Goal: Transaction & Acquisition: Purchase product/service

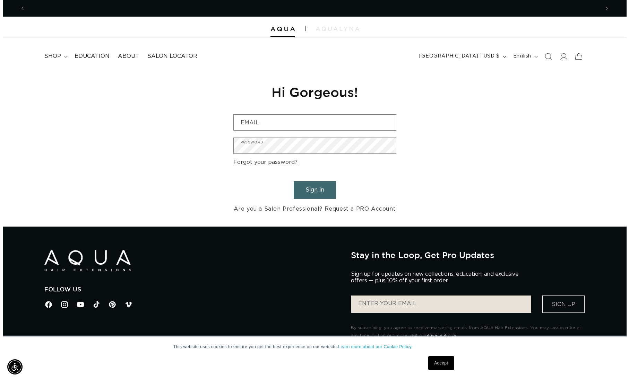
scroll to position [0, 574]
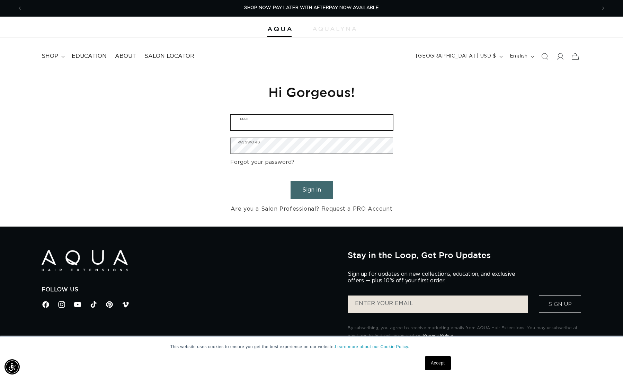
type input "michelleleighbeauty@gmail.com"
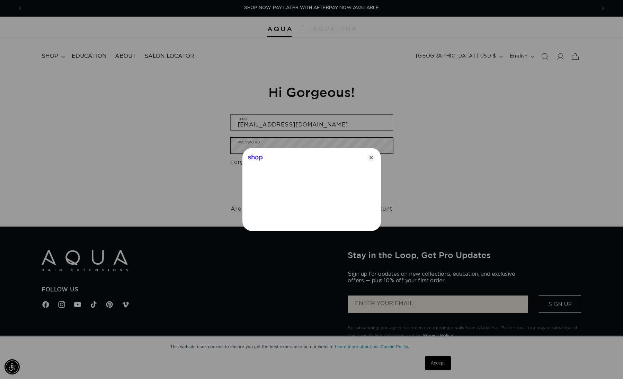
scroll to position [0, 579]
click at [375, 159] on icon "Close" at bounding box center [374, 158] width 8 height 8
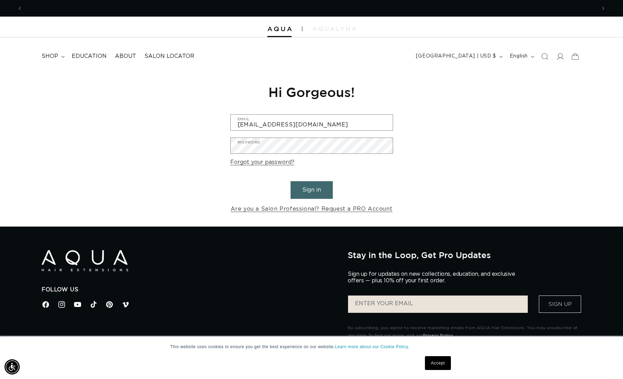
scroll to position [0, 1148]
click at [316, 192] on button "Sign in" at bounding box center [312, 190] width 42 height 18
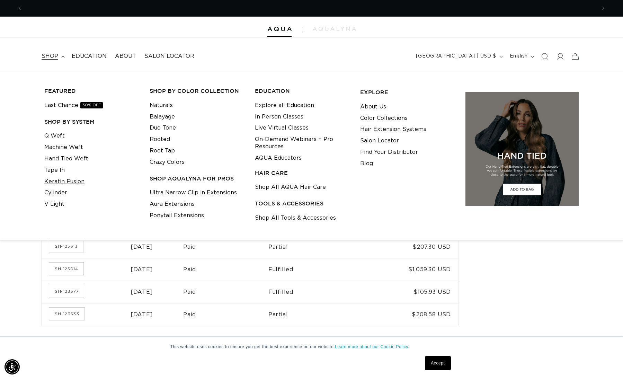
scroll to position [0, 1148]
click at [60, 181] on link "Keratin Fusion" at bounding box center [64, 181] width 40 height 11
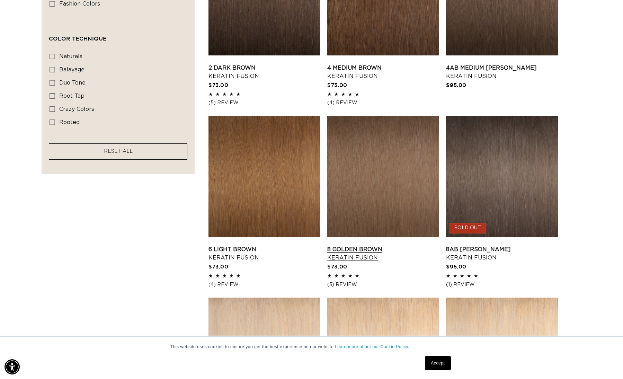
scroll to position [0, 1148]
click at [518, 245] on link "8AB Ash Brown Keratin Fusion" at bounding box center [502, 253] width 112 height 17
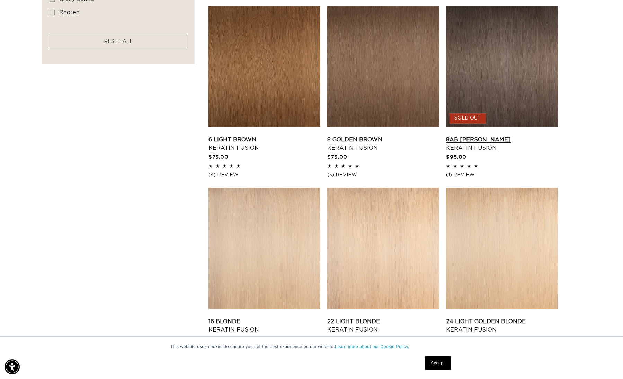
scroll to position [0, 0]
click at [501, 135] on link "8AB Ash Brown Keratin Fusion" at bounding box center [502, 143] width 112 height 17
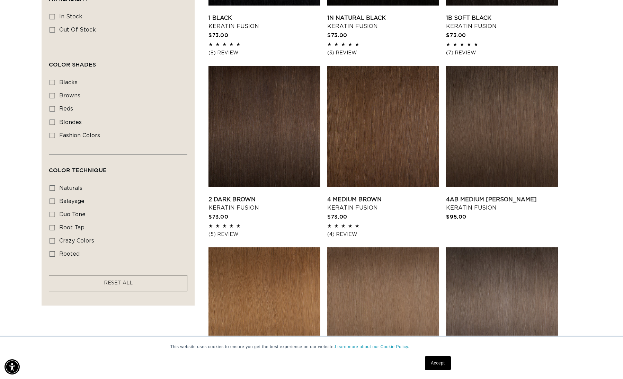
click at [62, 228] on span "root tap" at bounding box center [71, 228] width 25 height 6
click at [55, 228] on input "root tap root tap (6 products)" at bounding box center [53, 228] width 6 height 6
checkbox input "true"
click at [55, 255] on icon at bounding box center [53, 254] width 6 height 6
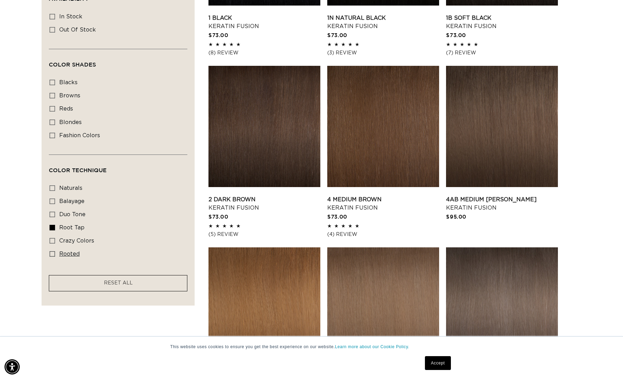
click at [55, 255] on input "rooted rooted (4 products)" at bounding box center [53, 254] width 6 height 6
checkbox input "true"
click at [54, 228] on icon at bounding box center [53, 228] width 6 height 6
click at [54, 228] on input "root tap root tap (6 products)" at bounding box center [53, 228] width 6 height 6
checkbox input "false"
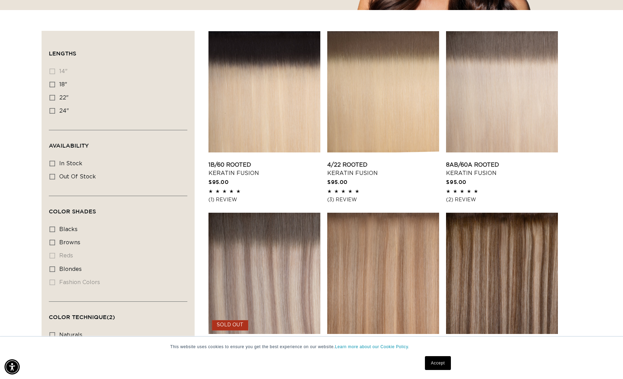
scroll to position [164, 0]
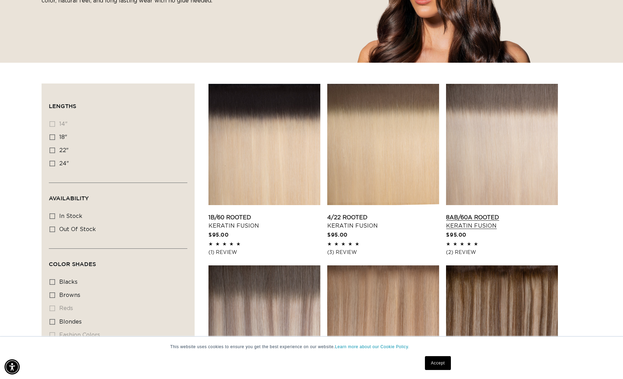
click at [491, 213] on link "8AB/60A Rooted Keratin Fusion" at bounding box center [502, 221] width 112 height 17
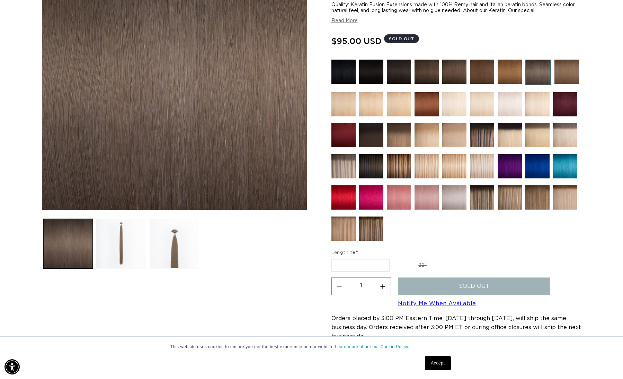
scroll to position [0, 1148]
click at [352, 255] on legend "Length : 18"" at bounding box center [345, 252] width 27 height 7
click at [418, 263] on label "22" Variant sold out or unavailable" at bounding box center [422, 266] width 59 height 12
click at [394, 258] on input "22" Variant sold out or unavailable" at bounding box center [393, 258] width 0 height 0
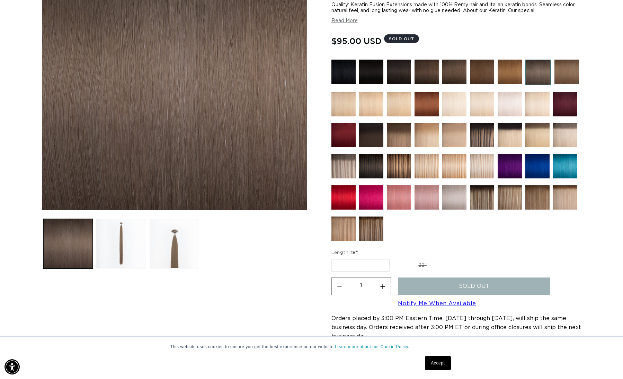
radio input "true"
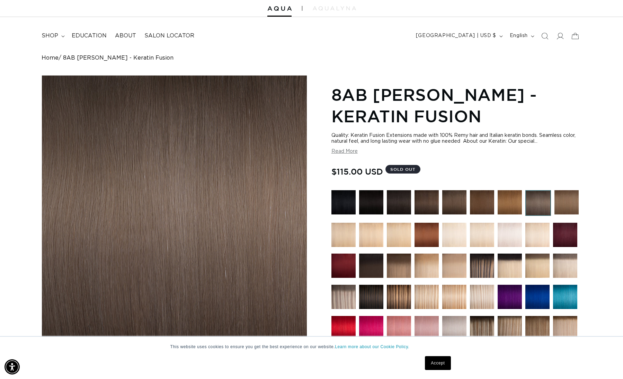
scroll to position [0, 574]
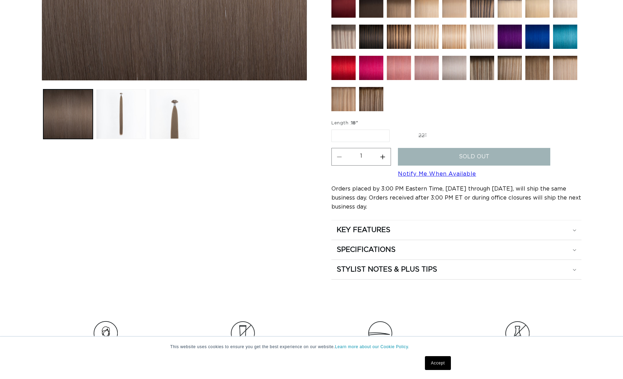
click at [419, 134] on label "22" Variant sold out or unavailable" at bounding box center [422, 136] width 59 height 12
click at [394, 129] on input "22" Variant sold out or unavailable" at bounding box center [393, 128] width 0 height 0
radio input "true"
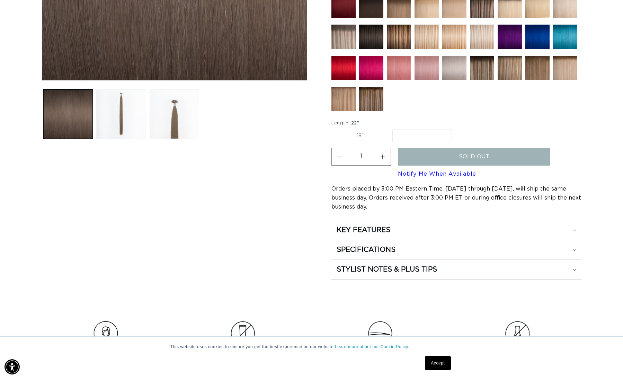
click at [354, 123] on span "22"" at bounding box center [355, 123] width 8 height 5
click at [369, 96] on img at bounding box center [371, 99] width 24 height 24
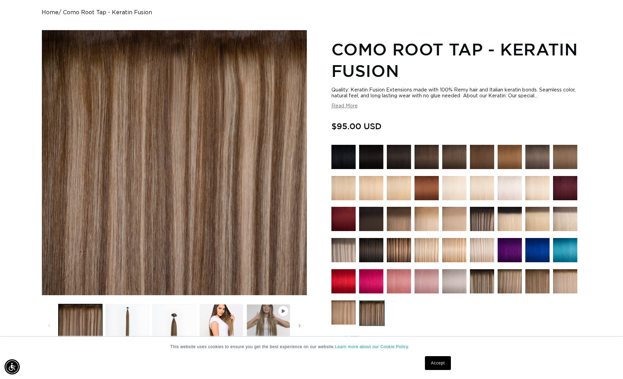
scroll to position [0, 574]
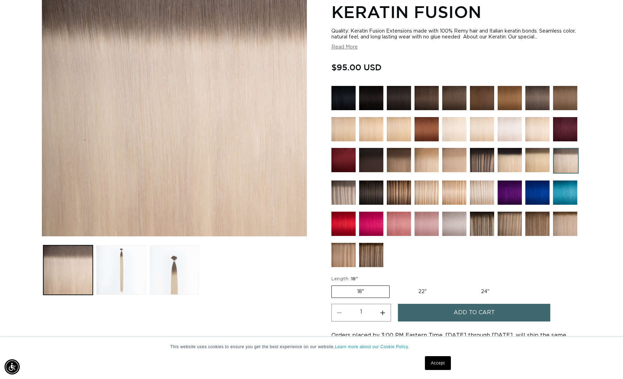
scroll to position [0, 574]
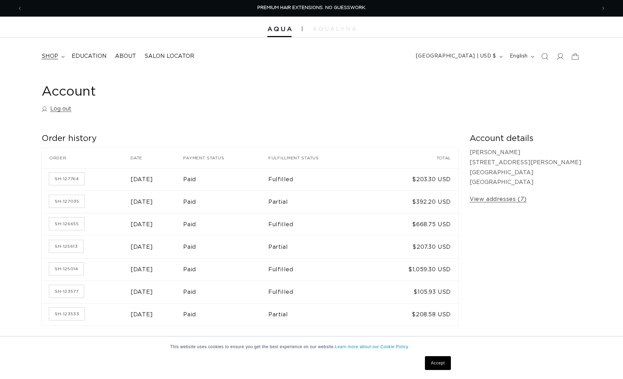
click at [50, 58] on span "shop" at bounding box center [50, 56] width 17 height 7
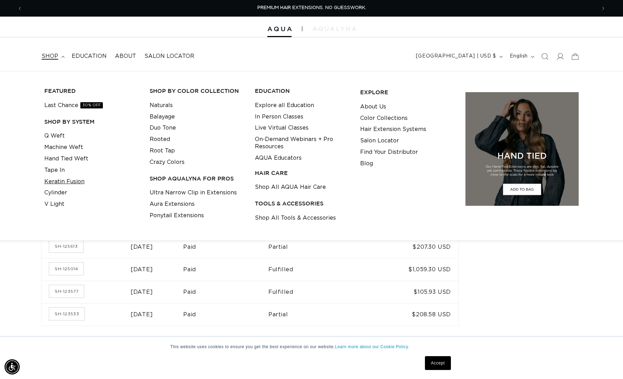
click at [56, 179] on link "Keratin Fusion" at bounding box center [64, 181] width 40 height 11
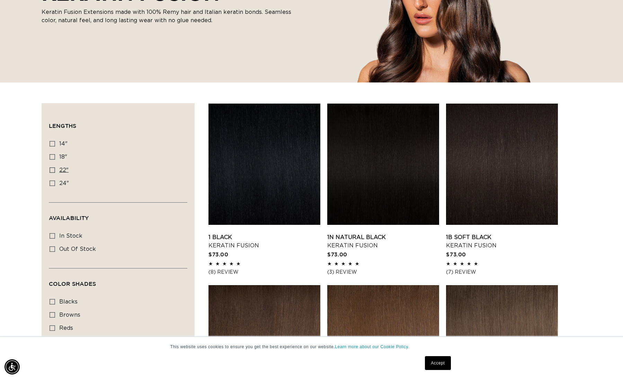
scroll to position [0, 574]
click at [53, 170] on icon at bounding box center [53, 170] width 6 height 6
click at [53, 170] on input "22" 22" (34 products)" at bounding box center [53, 170] width 6 height 6
checkbox input "true"
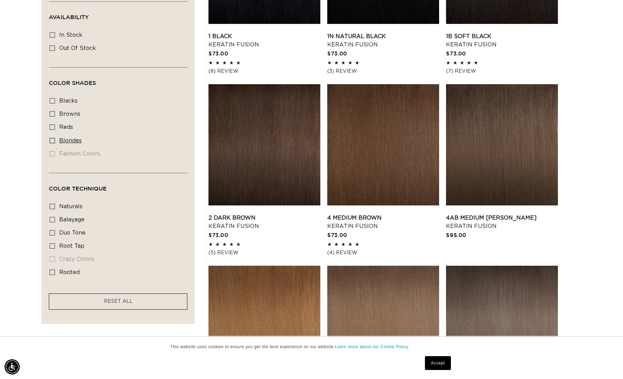
scroll to position [279, 0]
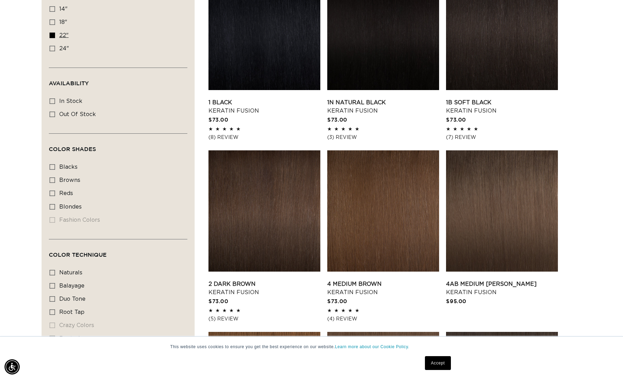
click at [54, 37] on icon at bounding box center [53, 36] width 6 height 6
click at [54, 37] on input "22" 22" (34 products)" at bounding box center [53, 36] width 6 height 6
checkbox input "false"
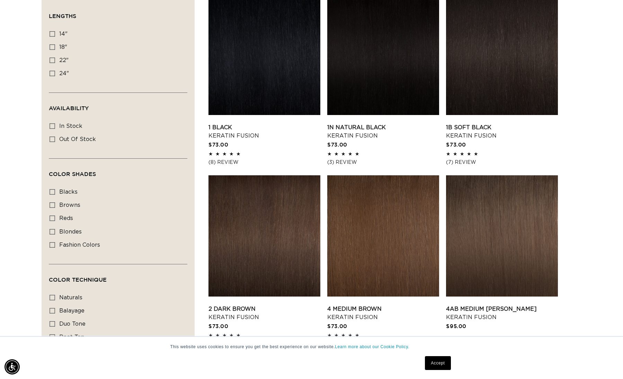
scroll to position [253, 0]
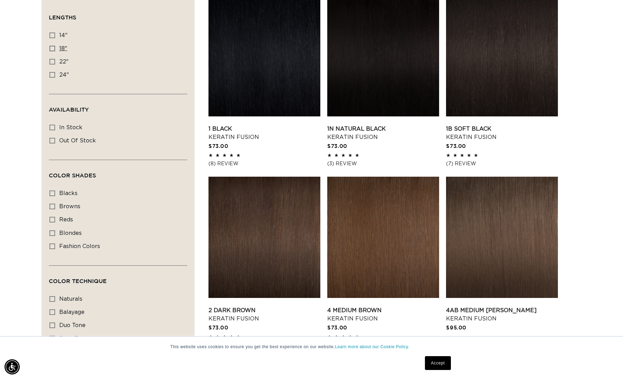
click at [51, 49] on icon at bounding box center [53, 49] width 6 height 6
click at [51, 49] on input "18" 18" (47 products)" at bounding box center [53, 49] width 6 height 6
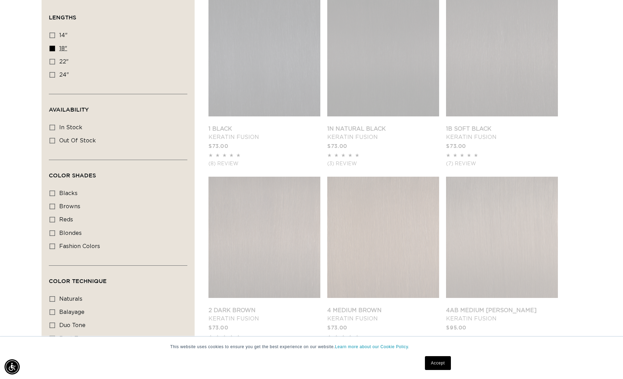
click at [52, 49] on icon at bounding box center [53, 49] width 6 height 6
click at [52, 49] on input "18" 18" (47 products)" at bounding box center [53, 49] width 6 height 6
checkbox input "false"
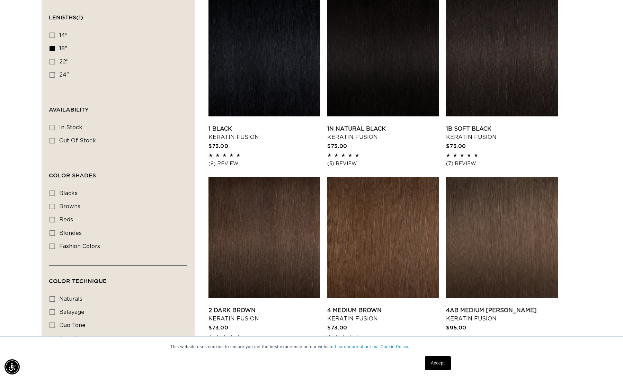
scroll to position [0, 1148]
click at [53, 51] on icon at bounding box center [53, 49] width 6 height 6
click at [53, 51] on input "18" 18" (47 products)" at bounding box center [53, 49] width 6 height 6
checkbox input "false"
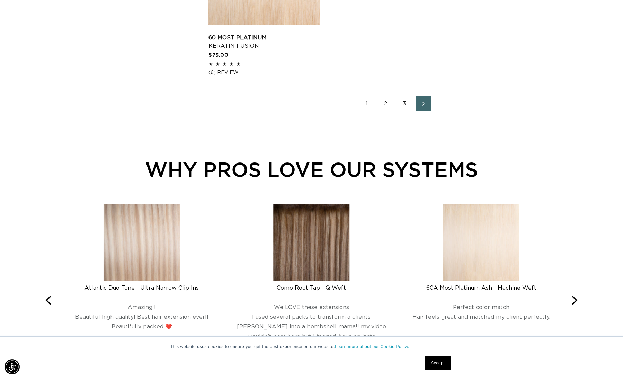
scroll to position [1185, 0]
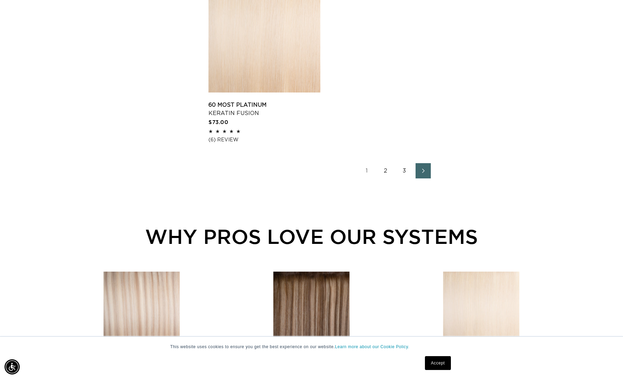
click at [383, 178] on link "2" at bounding box center [385, 170] width 15 height 15
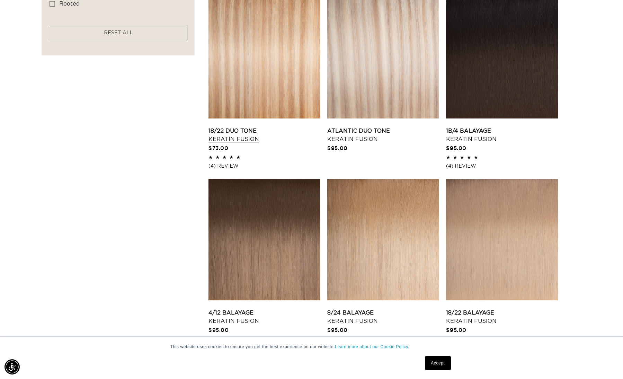
scroll to position [549, 0]
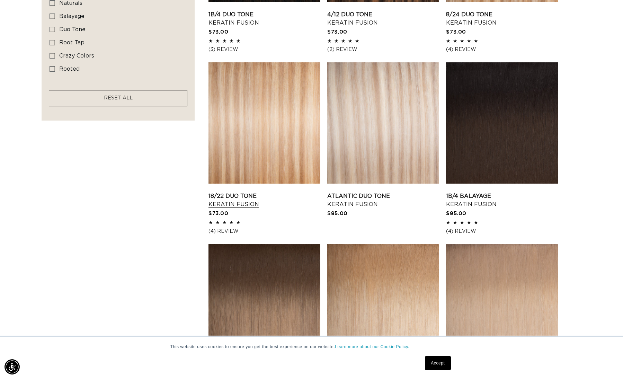
click at [281, 192] on link "18/22 Duo Tone Keratin Fusion" at bounding box center [265, 200] width 112 height 17
click at [343, 192] on link "Atlantic Duo Tone Keratin Fusion" at bounding box center [383, 200] width 112 height 17
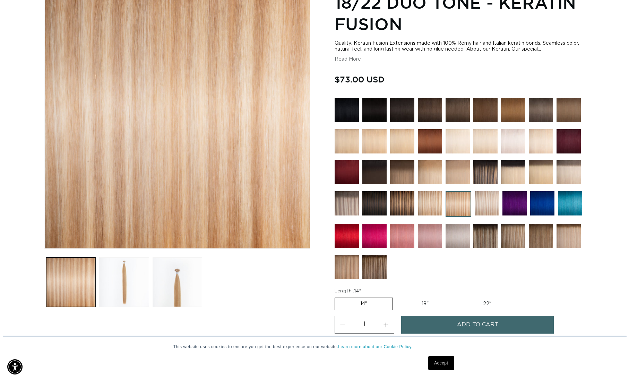
scroll to position [259, 0]
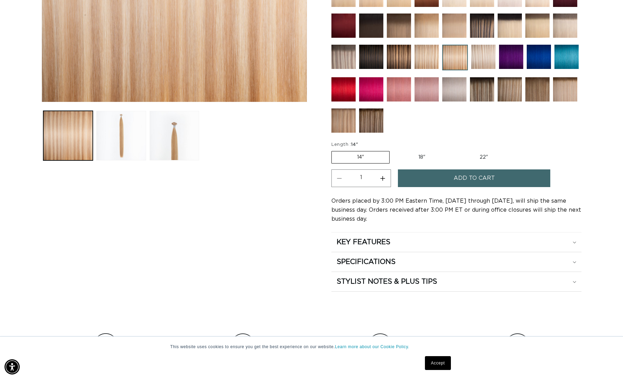
click at [490, 178] on span "Add to cart" at bounding box center [474, 178] width 41 height 18
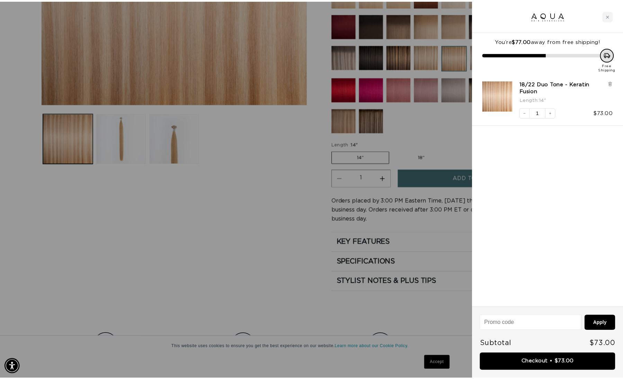
scroll to position [0, 1159]
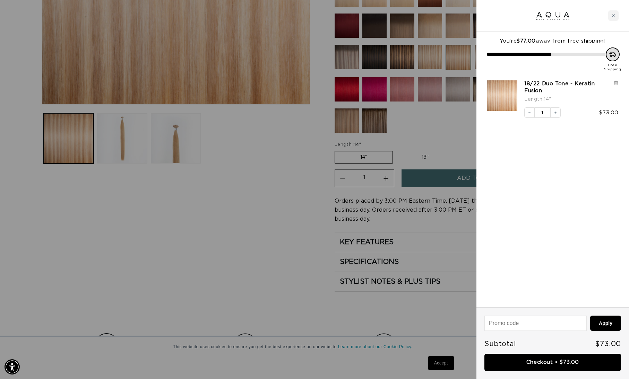
click at [247, 247] on div at bounding box center [314, 189] width 629 height 379
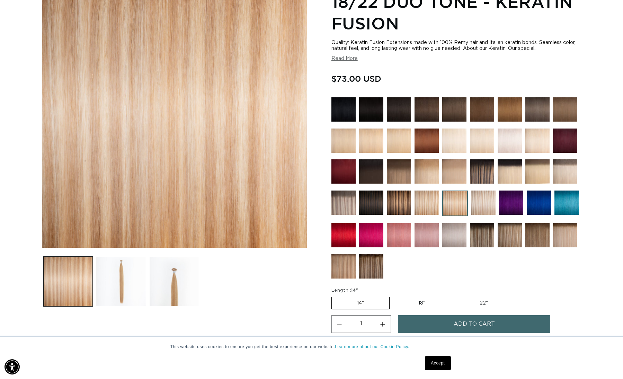
scroll to position [112, 0]
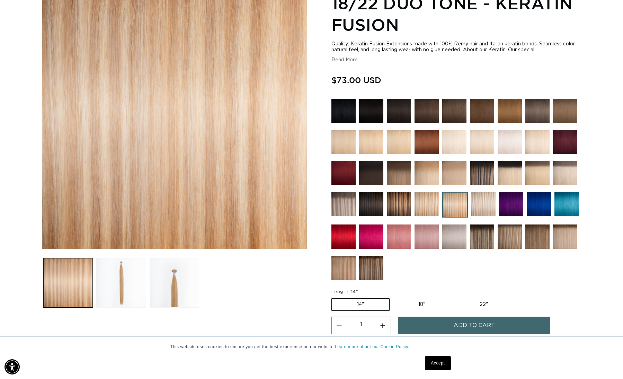
click at [420, 299] on label "18" Variant sold out or unavailable" at bounding box center [422, 305] width 58 height 12
click at [394, 297] on input "18" Variant sold out or unavailable" at bounding box center [393, 297] width 0 height 0
radio input "true"
click at [348, 152] on img at bounding box center [344, 142] width 24 height 24
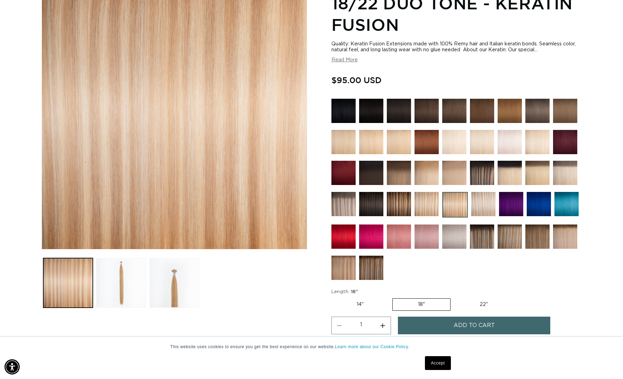
scroll to position [0, 1148]
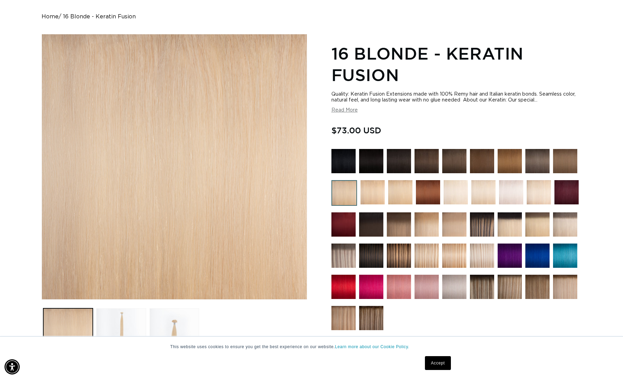
scroll to position [0, 574]
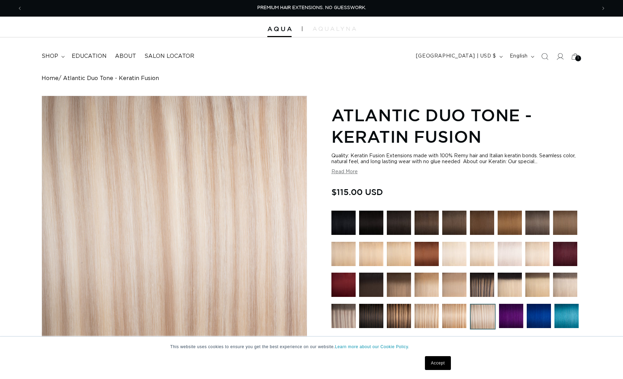
radio input "true"
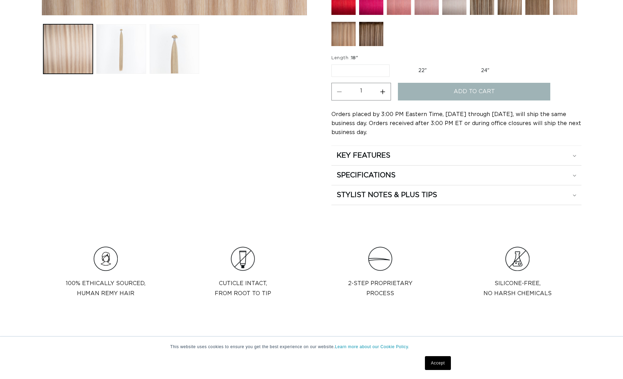
scroll to position [346, 0]
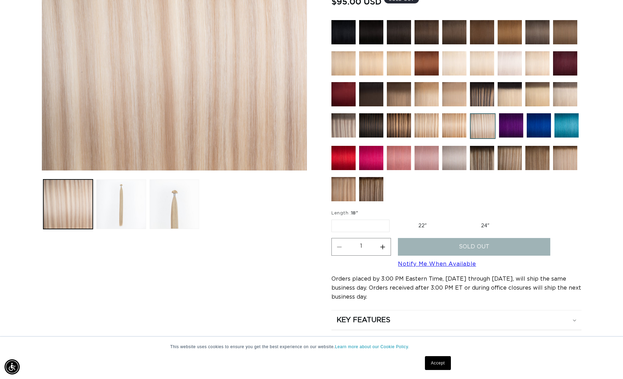
scroll to position [0, 1148]
click at [411, 222] on label "22" Variant sold out or unavailable" at bounding box center [422, 226] width 59 height 12
click at [394, 219] on input "22" Variant sold out or unavailable" at bounding box center [393, 218] width 0 height 0
radio input "true"
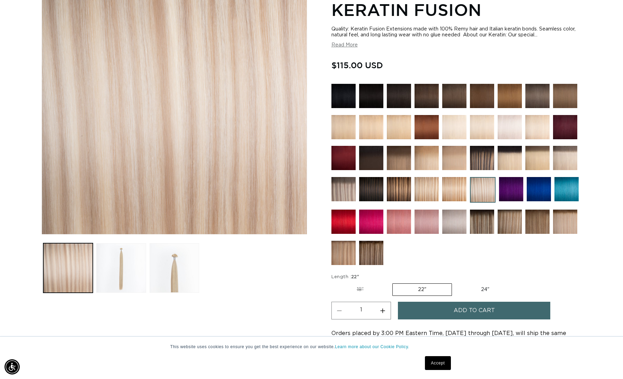
scroll to position [0, 1148]
click at [361, 287] on label "18" Variant sold out or unavailable" at bounding box center [361, 290] width 58 height 12
click at [334, 282] on input "18" Variant sold out or unavailable" at bounding box center [333, 282] width 0 height 0
radio input "true"
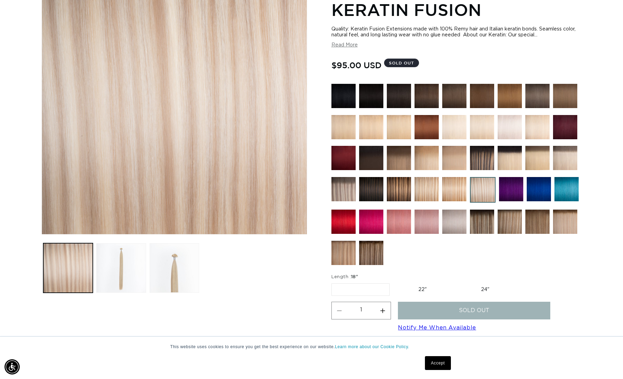
click at [411, 286] on label "22" Variant sold out or unavailable" at bounding box center [422, 290] width 59 height 12
click at [394, 282] on input "22" Variant sold out or unavailable" at bounding box center [393, 282] width 0 height 0
radio input "true"
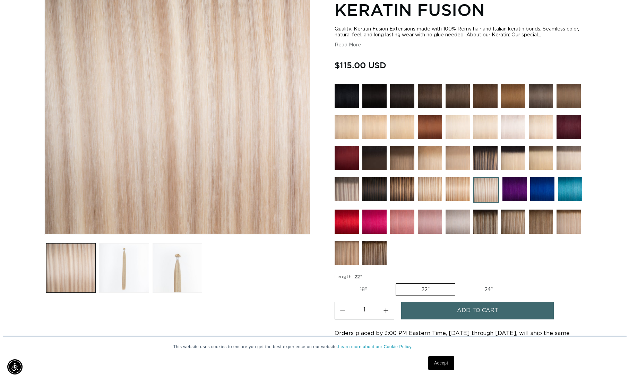
scroll to position [0, 574]
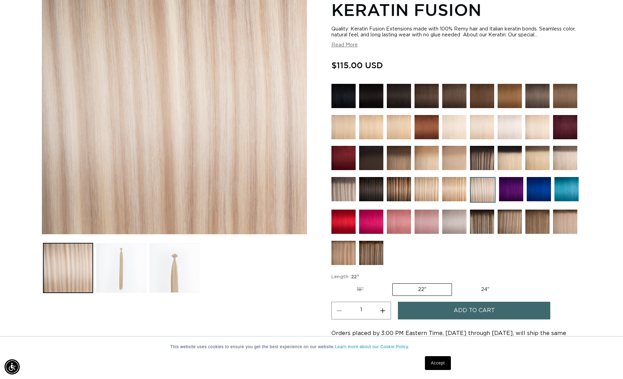
click at [436, 311] on button "Add to cart" at bounding box center [474, 311] width 152 height 18
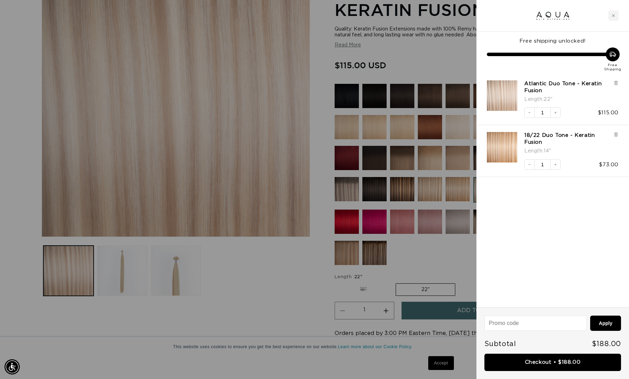
scroll to position [0, 579]
drag, startPoint x: 271, startPoint y: 290, endPoint x: 303, endPoint y: 256, distance: 47.3
click at [271, 290] on div at bounding box center [314, 189] width 629 height 379
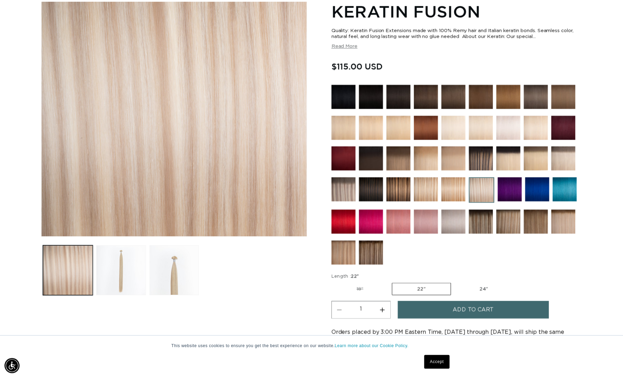
scroll to position [0, 574]
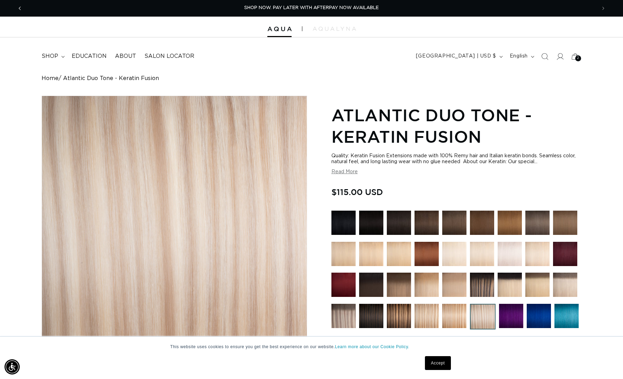
click at [17, 9] on span "Previous announcement" at bounding box center [19, 8] width 7 height 7
